Goal: Task Accomplishment & Management: Use online tool/utility

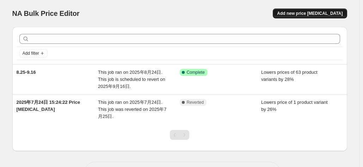
click at [297, 15] on span "Add new price [MEDICAL_DATA]" at bounding box center [310, 14] width 66 height 6
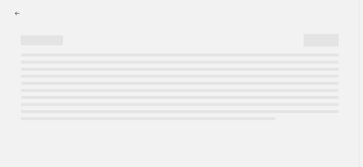
select select "percentage"
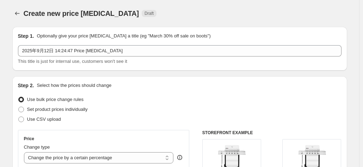
click at [253, 20] on div "Create new price [MEDICAL_DATA]. This page is ready Create new price [MEDICAL_D…" at bounding box center [179, 13] width 335 height 27
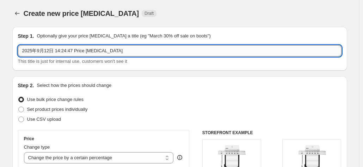
click at [89, 54] on input "2025年9月12日 14:24:47 Price [MEDICAL_DATA]" at bounding box center [179, 50] width 323 height 11
click at [37, 51] on input "2025年9月12日 14:24:47 Price [MEDICAL_DATA]" at bounding box center [179, 50] width 323 height 11
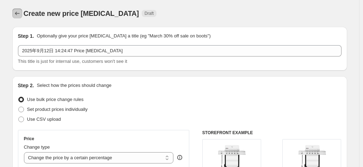
click at [17, 15] on icon "Price change jobs" at bounding box center [17, 13] width 7 height 7
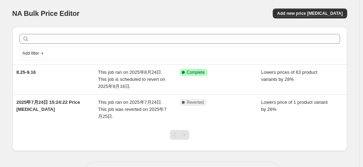
click at [134, 51] on div "Add filter" at bounding box center [179, 53] width 321 height 8
click at [201, 55] on div "Add filter" at bounding box center [179, 53] width 321 height 8
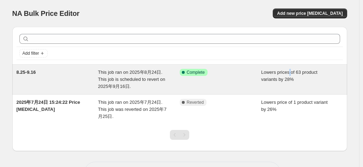
click at [290, 74] on span "Lowers prices of 63 product variants by 28%" at bounding box center [289, 75] width 56 height 12
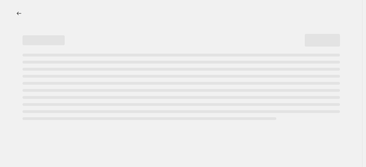
select select "percentage"
select select "no_change"
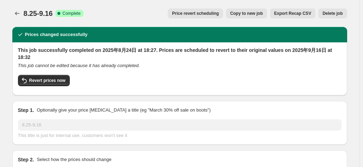
click at [159, 5] on div "8.25-9.16. This page is ready 8.25-9.16 Success Complete Complete Price revert …" at bounding box center [179, 13] width 335 height 27
click at [21, 16] on icon "Price change jobs" at bounding box center [17, 13] width 7 height 7
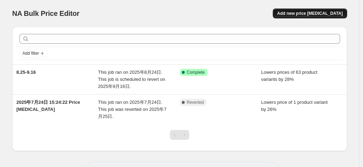
click at [308, 14] on span "Add new price [MEDICAL_DATA]" at bounding box center [310, 14] width 66 height 6
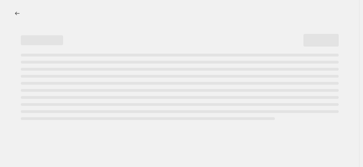
select select "percentage"
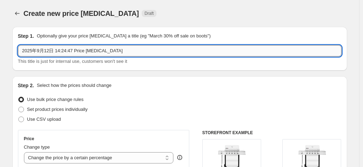
click at [72, 51] on input "2025年9月12日 14:24:47 Price [MEDICAL_DATA]" at bounding box center [179, 50] width 323 height 11
drag, startPoint x: 105, startPoint y: 49, endPoint x: 106, endPoint y: 53, distance: 4.4
click at [106, 53] on input "2025年9月12日 14:24:47 Price [MEDICAL_DATA]" at bounding box center [179, 50] width 323 height 11
drag, startPoint x: 115, startPoint y: 51, endPoint x: 75, endPoint y: 56, distance: 39.8
click at [75, 56] on div "2025年9月12日 14:24:47 Price [MEDICAL_DATA] This title is just for internal use, c…" at bounding box center [179, 55] width 323 height 20
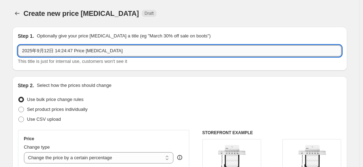
click at [110, 55] on input "2025年9月12日 14:24:47 Price [MEDICAL_DATA]" at bounding box center [179, 50] width 323 height 11
drag, startPoint x: 112, startPoint y: 51, endPoint x: 108, endPoint y: 54, distance: 4.8
click at [110, 55] on input "2025年9月12日 14:24:47 Price [MEDICAL_DATA]" at bounding box center [179, 50] width 323 height 11
drag, startPoint x: 114, startPoint y: 50, endPoint x: -3, endPoint y: 54, distance: 117.1
click at [0, 54] on html "Home Settings Plans Skip to content Create new price [MEDICAL_DATA]. This page …" at bounding box center [181, 83] width 363 height 167
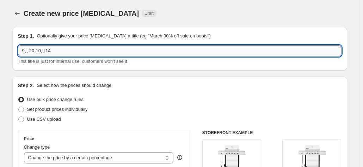
click at [101, 51] on input "9月20-10月14" at bounding box center [179, 50] width 323 height 11
click at [75, 50] on input "9月20-10月14" at bounding box center [179, 50] width 323 height 11
click at [37, 53] on input "9月20-10月14日" at bounding box center [179, 50] width 323 height 11
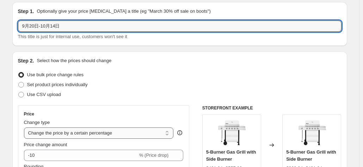
scroll to position [70, 0]
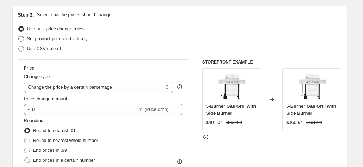
type input "9月20日-10月14日"
click at [63, 41] on span "Set product prices individually" at bounding box center [57, 38] width 61 height 5
click at [19, 36] on input "Set product prices individually" at bounding box center [18, 36] width 0 height 0
radio input "true"
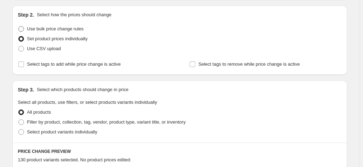
click at [64, 29] on span "Use bulk price change rules" at bounding box center [55, 28] width 56 height 5
click at [19, 26] on input "Use bulk price change rules" at bounding box center [18, 26] width 0 height 0
radio input "true"
select select "percentage"
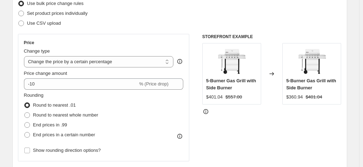
scroll to position [106, 0]
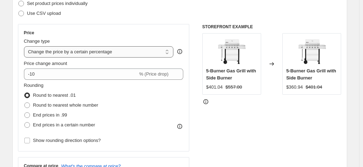
click at [70, 52] on select "Change the price to a certain amount Change the price by a certain amount Chang…" at bounding box center [99, 51] width 150 height 11
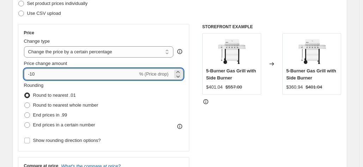
click at [54, 71] on input "-10" at bounding box center [81, 73] width 114 height 11
type input "-1"
type input "-40"
click at [69, 88] on fieldset "Rounding Round to nearest .01 Round to nearest whole number End prices in .99 E…" at bounding box center [61, 106] width 74 height 48
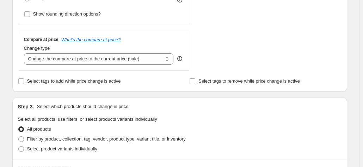
scroll to position [247, 0]
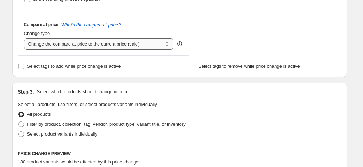
click at [101, 44] on select "Change the compare at price to the current price (sale) Change the compare at p…" at bounding box center [99, 43] width 150 height 11
click at [89, 42] on select "Change the compare at price to the current price (sale) Change the compare at p…" at bounding box center [99, 43] width 150 height 11
select select "no_change"
click at [25, 38] on select "Change the compare at price to the current price (sale) Change the compare at p…" at bounding box center [99, 43] width 150 height 11
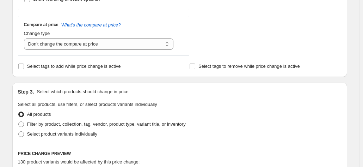
scroll to position [317, 0]
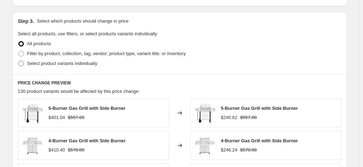
click at [63, 63] on span "Select product variants individually" at bounding box center [62, 63] width 70 height 5
click at [19, 61] on input "Select product variants individually" at bounding box center [18, 61] width 0 height 0
radio input "true"
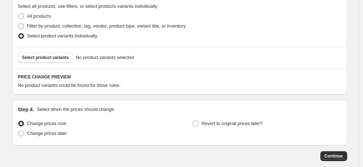
scroll to position [310, 0]
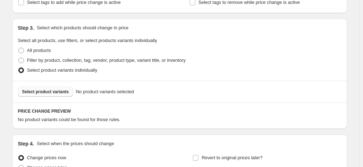
click at [47, 92] on span "Select product variants" at bounding box center [45, 92] width 47 height 6
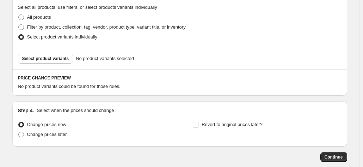
scroll to position [381, 0]
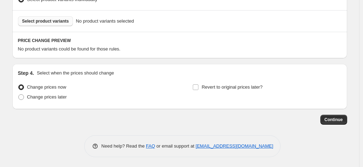
click at [44, 21] on span "Select product variants" at bounding box center [45, 21] width 47 height 6
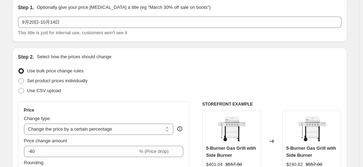
scroll to position [0, 0]
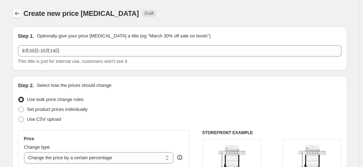
click at [20, 15] on icon "Price change jobs" at bounding box center [17, 13] width 7 height 7
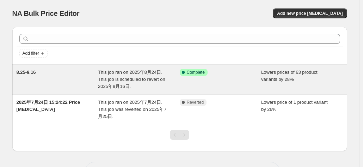
click at [146, 72] on span "This job ran on 2025年8月24日. This job is scheduled to revert on 2025年9月16日." at bounding box center [131, 78] width 67 height 19
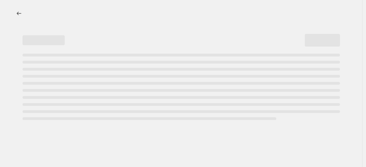
select select "percentage"
select select "no_change"
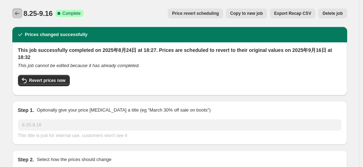
click at [21, 12] on icon "Price change jobs" at bounding box center [17, 13] width 7 height 7
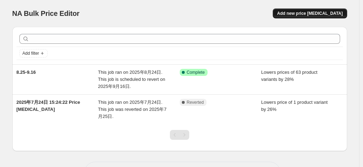
click at [304, 12] on span "Add new price [MEDICAL_DATA]" at bounding box center [310, 14] width 66 height 6
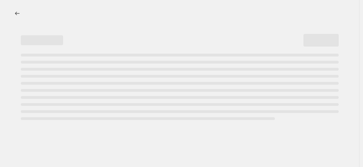
select select "percentage"
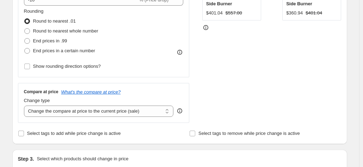
scroll to position [106, 0]
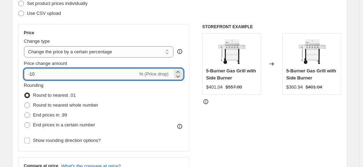
click at [84, 76] on input "-10" at bounding box center [81, 73] width 114 height 11
type input "-1"
type input "-40"
click at [159, 136] on div "Rounding Round to nearest .01 Round to nearest whole number End prices in .99 E…" at bounding box center [104, 113] width 160 height 63
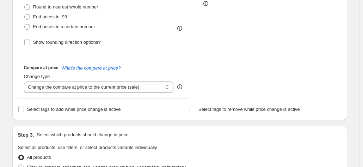
scroll to position [247, 0]
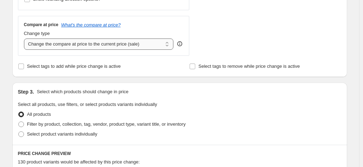
click at [95, 46] on select "Change the compare at price to the current price (sale) Change the compare at p…" at bounding box center [99, 43] width 150 height 11
select select "no_change"
click at [25, 38] on select "Change the compare at price to the current price (sale) Change the compare at p…" at bounding box center [99, 43] width 150 height 11
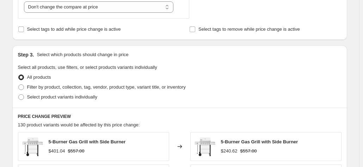
scroll to position [282, 0]
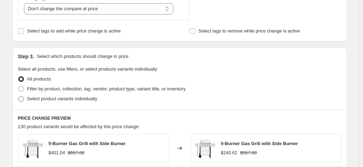
click at [75, 96] on span "Select product variants individually" at bounding box center [62, 98] width 70 height 5
click at [19, 96] on input "Select product variants individually" at bounding box center [18, 96] width 0 height 0
radio input "true"
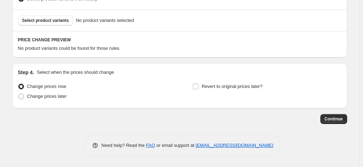
scroll to position [381, 0]
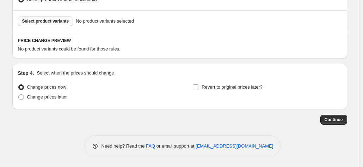
click at [51, 23] on span "Select product variants" at bounding box center [45, 21] width 47 height 6
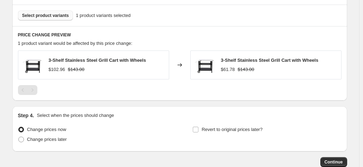
scroll to position [323, 0]
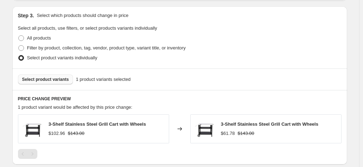
click at [49, 79] on span "Select product variants" at bounding box center [45, 79] width 47 height 6
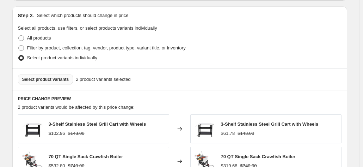
click at [60, 76] on span "Select product variants" at bounding box center [45, 79] width 47 height 6
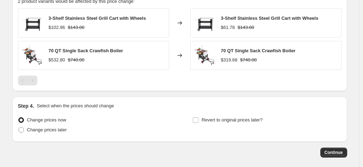
scroll to position [393, 0]
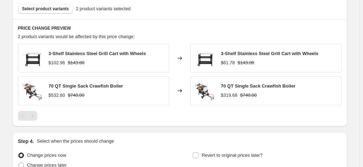
click at [73, 61] on strike "$143.00" at bounding box center [76, 62] width 17 height 7
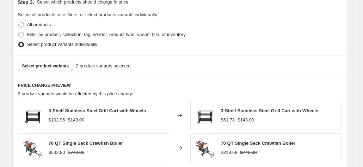
scroll to position [323, 0]
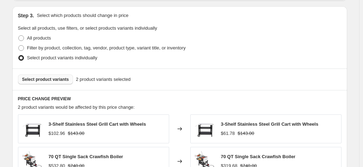
click at [57, 79] on span "Select product variants" at bounding box center [45, 79] width 47 height 6
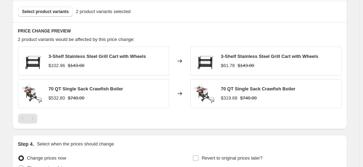
scroll to position [355, 0]
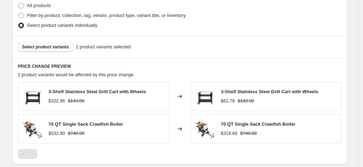
click at [57, 45] on span "Select product variants" at bounding box center [45, 47] width 47 height 6
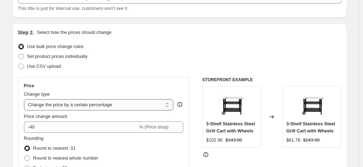
scroll to position [106, 0]
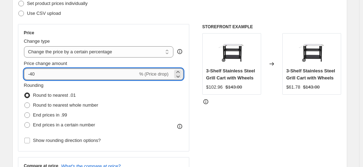
click at [42, 76] on input "-40" at bounding box center [81, 73] width 114 height 11
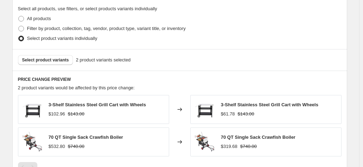
scroll to position [352, 0]
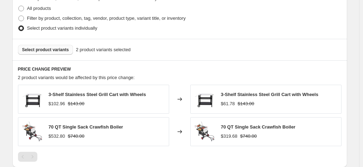
click at [48, 47] on span "Select product variants" at bounding box center [45, 50] width 47 height 6
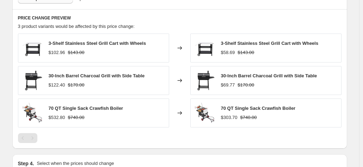
scroll to position [388, 0]
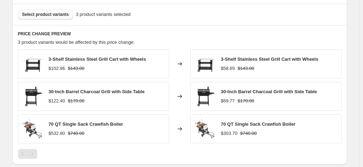
click at [118, 75] on div "3-Shelf Stainless Steel Grill Cart with Wheels $102.96 $143.00" at bounding box center [93, 63] width 151 height 29
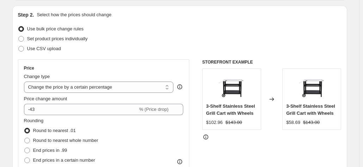
scroll to position [141, 0]
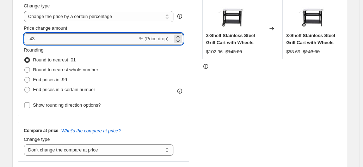
click at [50, 41] on input "-43" at bounding box center [81, 38] width 114 height 11
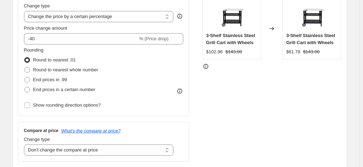
click at [218, 87] on div "STOREFRONT EXAMPLE 3-Shelf Stainless Steel Grill Cart with Wheels $102.96 $143.…" at bounding box center [271, 75] width 139 height 173
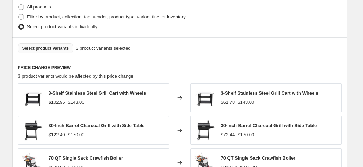
scroll to position [317, 0]
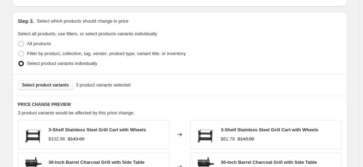
click at [51, 82] on span "Select product variants" at bounding box center [45, 85] width 47 height 6
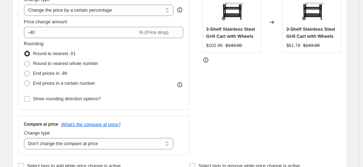
scroll to position [141, 0]
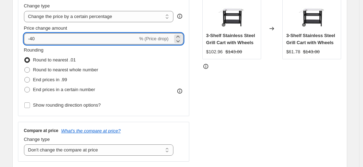
click at [58, 42] on input "-40" at bounding box center [81, 38] width 114 height 11
type input "-4"
type input "-3"
type input "-40"
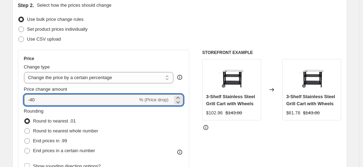
scroll to position [0, 0]
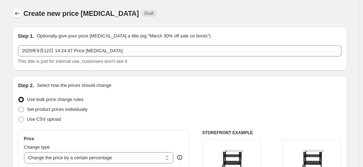
click at [18, 12] on icon "Price change jobs" at bounding box center [17, 13] width 7 height 7
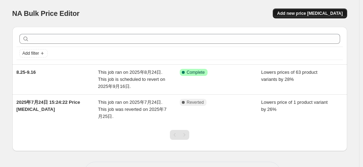
click at [306, 12] on span "Add new price [MEDICAL_DATA]" at bounding box center [310, 14] width 66 height 6
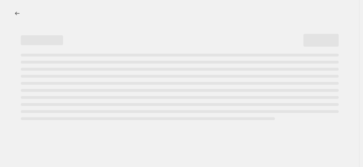
select select "percentage"
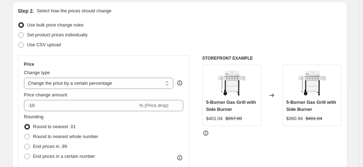
scroll to position [106, 0]
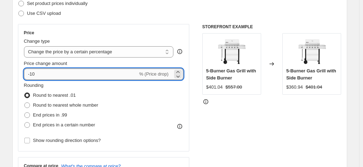
click at [54, 74] on input "-10" at bounding box center [81, 73] width 114 height 11
type input "-1"
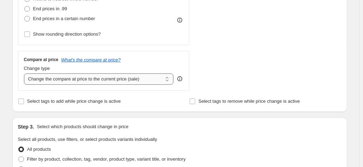
scroll to position [247, 0]
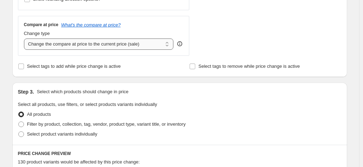
type input "-40"
click at [89, 45] on select "Change the compare at price to the current price (sale) Change the compare at p…" at bounding box center [99, 43] width 150 height 11
select select "no_change"
click at [25, 38] on select "Change the compare at price to the current price (sale) Change the compare at p…" at bounding box center [99, 43] width 150 height 11
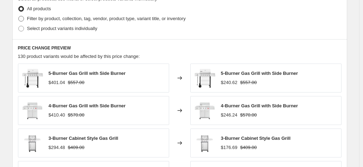
scroll to position [352, 0]
click at [66, 29] on span "Select product variants individually" at bounding box center [62, 27] width 70 height 5
click at [19, 26] on input "Select product variants individually" at bounding box center [18, 25] width 0 height 0
radio input "true"
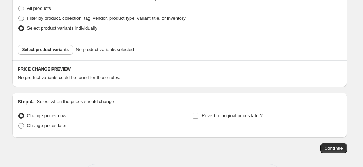
click at [45, 49] on span "Select product variants" at bounding box center [45, 50] width 47 height 6
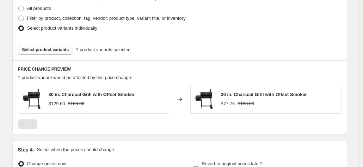
click at [46, 52] on button "Select product variants" at bounding box center [45, 50] width 55 height 10
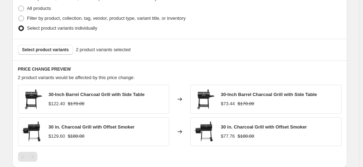
click at [233, 54] on div "Select product variants 2 product variants selected" at bounding box center [179, 50] width 323 height 10
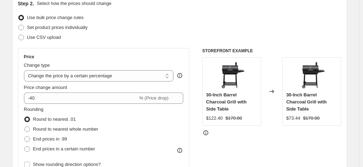
scroll to position [179, 0]
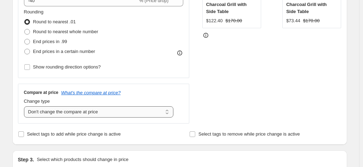
click at [73, 114] on select "Change the compare at price to the current price (sale) Change the compare at p…" at bounding box center [99, 111] width 150 height 11
click at [25, 106] on select "Change the compare at price to the current price (sale) Change the compare at p…" at bounding box center [99, 111] width 150 height 11
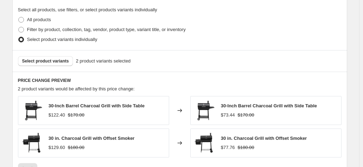
scroll to position [352, 0]
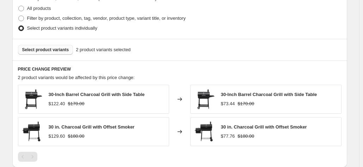
click at [57, 48] on span "Select product variants" at bounding box center [45, 50] width 47 height 6
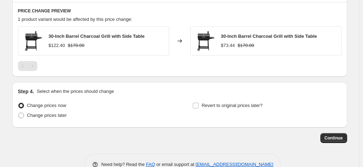
scroll to position [423, 0]
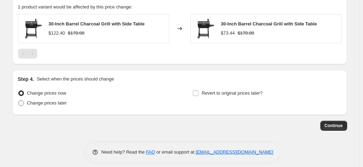
click at [57, 104] on span "Change prices later" at bounding box center [47, 102] width 40 height 5
click at [19, 100] on input "Change prices later" at bounding box center [18, 100] width 0 height 0
radio input "true"
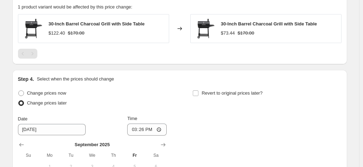
scroll to position [458, 0]
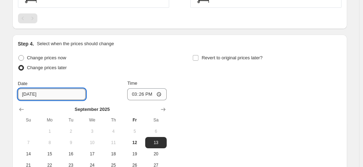
click at [58, 98] on input "[DATE]" at bounding box center [52, 93] width 68 height 11
click at [35, 92] on input "[DATE]" at bounding box center [52, 93] width 68 height 11
click at [33, 91] on input "[DATE]" at bounding box center [52, 93] width 68 height 11
type input "[DATE]"
click at [109, 93] on div "Date [DATE] Time 15:26" at bounding box center [92, 90] width 149 height 20
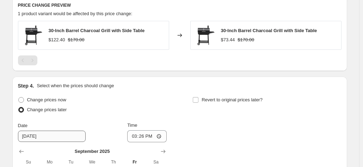
scroll to position [373, 0]
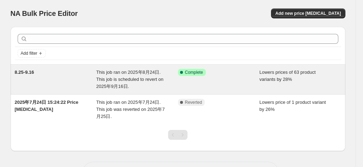
click at [94, 73] on div "8.25-9.16" at bounding box center [56, 79] width 82 height 21
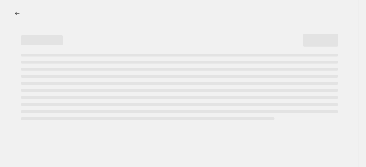
select select "percentage"
select select "no_change"
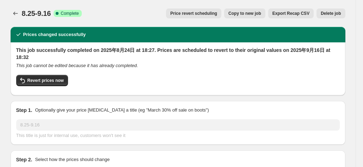
click at [258, 12] on span "Copy to new job" at bounding box center [244, 14] width 33 height 6
select select "percentage"
select select "no_change"
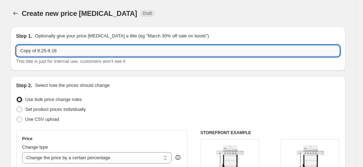
click at [99, 56] on input "Copy of 8.25-9.16" at bounding box center [177, 50] width 323 height 11
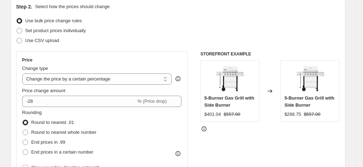
scroll to position [35, 0]
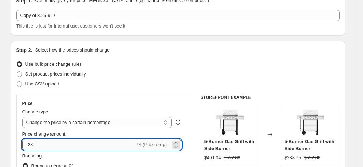
click at [63, 145] on input "-28" at bounding box center [79, 144] width 114 height 11
type input "-2"
type input "-40"
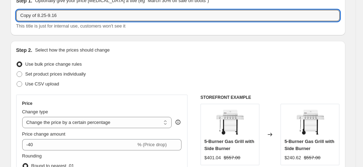
drag, startPoint x: 58, startPoint y: 17, endPoint x: 8, endPoint y: 12, distance: 50.9
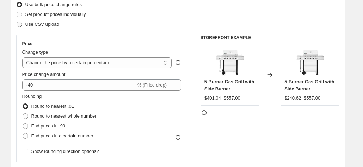
scroll to position [106, 0]
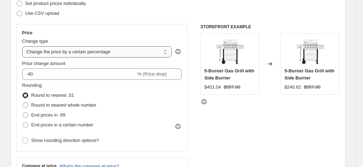
type input "9月20-10.14"
click at [54, 49] on select "Change the price to a certain amount Change the price by a certain amount Chang…" at bounding box center [97, 51] width 150 height 11
click at [237, 86] on strike "$557.00" at bounding box center [232, 87] width 17 height 7
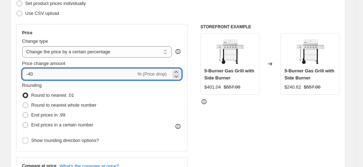
click at [59, 74] on input "-40" at bounding box center [79, 73] width 114 height 11
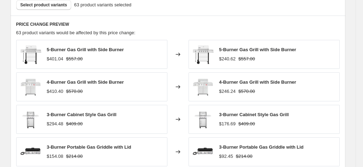
scroll to position [388, 0]
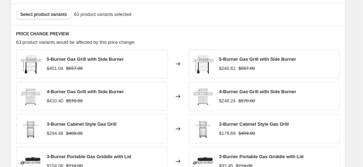
click at [154, 68] on div "5-Burner Gas Grill with Side Burner $401.04 $557.00" at bounding box center [91, 63] width 151 height 29
click at [63, 71] on div "$401.04" at bounding box center [55, 68] width 17 height 7
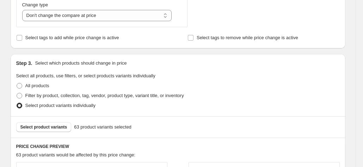
scroll to position [317, 0]
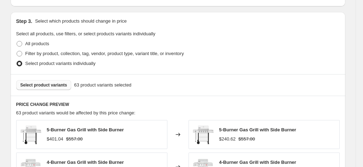
click at [49, 81] on button "Select product variants" at bounding box center [43, 85] width 55 height 10
click at [56, 85] on span "Select product variants" at bounding box center [43, 85] width 47 height 6
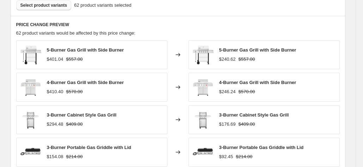
scroll to position [352, 0]
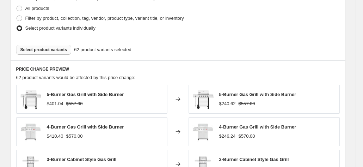
click at [38, 49] on span "Select product variants" at bounding box center [43, 50] width 47 height 6
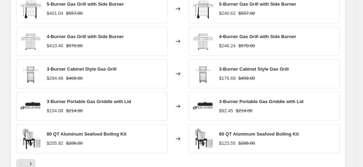
scroll to position [529, 0]
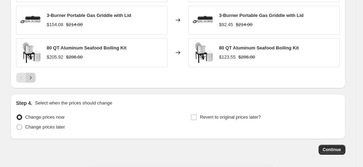
click at [34, 74] on icon "Next" at bounding box center [30, 77] width 7 height 7
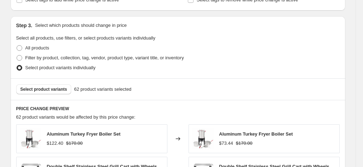
scroll to position [311, 0]
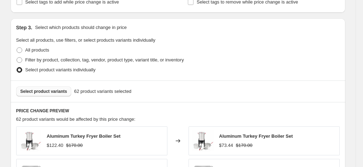
click at [62, 92] on span "Select product variants" at bounding box center [43, 91] width 47 height 6
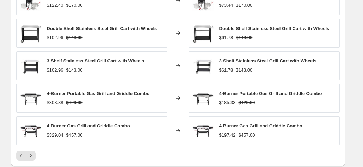
scroll to position [452, 0]
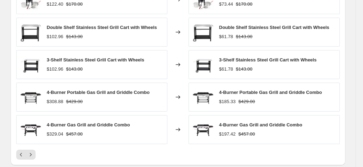
click at [221, 129] on div "4-Burner Gas Grill and Griddle Combo $197.42 $457.00" at bounding box center [260, 129] width 83 height 16
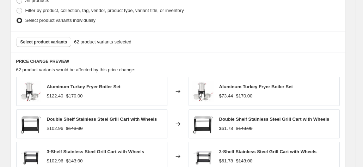
scroll to position [381, 0]
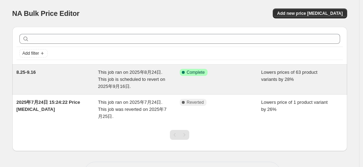
click at [138, 76] on span "This job ran on 2025年8月24日. This job is scheduled to revert on 2025年9月16日." at bounding box center [131, 78] width 67 height 19
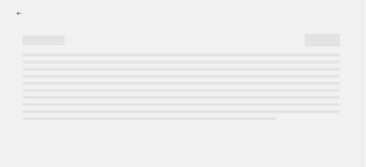
select select "percentage"
select select "no_change"
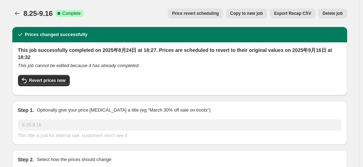
click at [254, 15] on span "Copy to new job" at bounding box center [246, 14] width 33 height 6
select select "percentage"
select select "no_change"
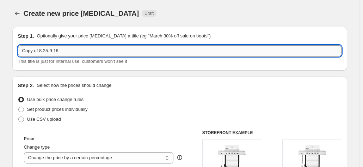
click at [130, 53] on input "Copy of 8.25-9.16" at bounding box center [179, 50] width 323 height 11
drag, startPoint x: 81, startPoint y: 53, endPoint x: -21, endPoint y: 43, distance: 102.3
click at [0, 43] on html "Home Settings Plans Skip to content Create new price change job. This page is r…" at bounding box center [181, 83] width 363 height 167
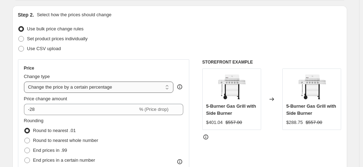
type input "9.20-10.14"
click at [99, 87] on select "Change the price to a certain amount Change the price by a certain amount Chang…" at bounding box center [99, 86] width 150 height 11
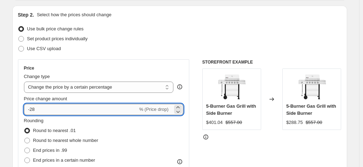
click at [91, 114] on input "-28" at bounding box center [81, 109] width 114 height 11
type input "-2"
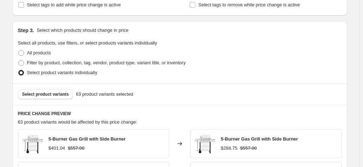
scroll to position [352, 0]
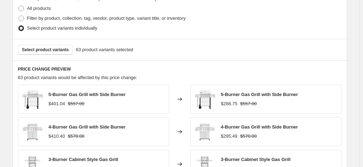
type input "-40"
click at [173, 55] on div "Select product variants 63 product variants selected" at bounding box center [179, 49] width 335 height 21
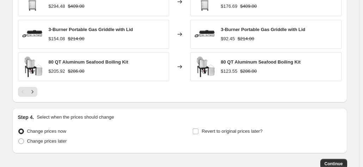
scroll to position [557, 0]
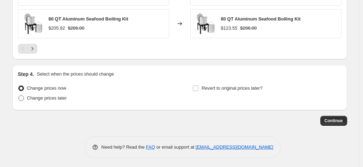
click at [35, 95] on span "Change prices later" at bounding box center [47, 97] width 40 height 5
click at [19, 95] on input "Change prices later" at bounding box center [18, 95] width 0 height 0
radio input "true"
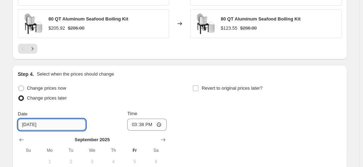
click at [62, 125] on input "[DATE]" at bounding box center [52, 124] width 68 height 11
click at [33, 121] on input "[DATE]" at bounding box center [52, 124] width 68 height 11
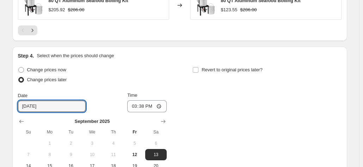
scroll to position [572, 0]
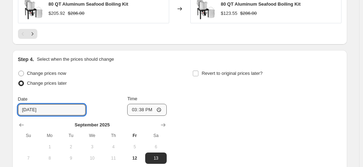
type input "[DATE]"
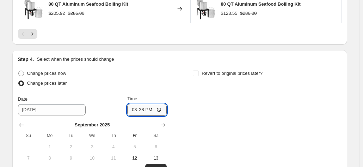
click at [148, 108] on input "15:38" at bounding box center [146, 110] width 39 height 12
click at [157, 108] on input "15:38" at bounding box center [146, 110] width 39 height 12
type input "05:38"
click at [192, 82] on div "Change prices now Change prices later Date 9/20/2025 Time 05:38 September 2025 …" at bounding box center [179, 132] width 323 height 129
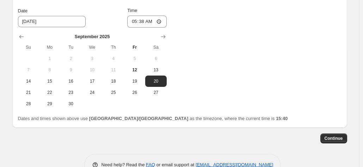
scroll to position [678, 0]
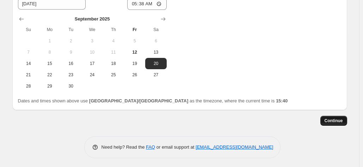
click at [326, 116] on button "Continue" at bounding box center [333, 121] width 27 height 10
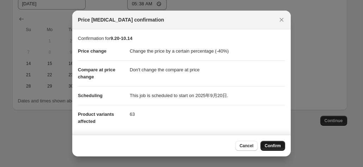
click at [268, 146] on span "Confirm" at bounding box center [273, 146] width 16 height 6
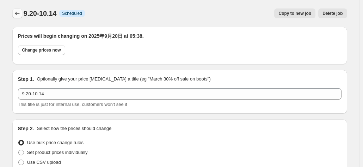
click at [16, 11] on icon "Price change jobs" at bounding box center [17, 13] width 7 height 7
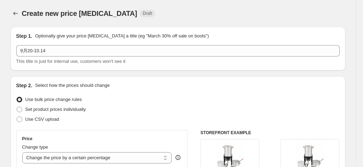
select select "percentage"
select select "no_change"
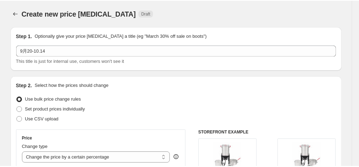
scroll to position [381, 0]
